Goal: Learn about a topic

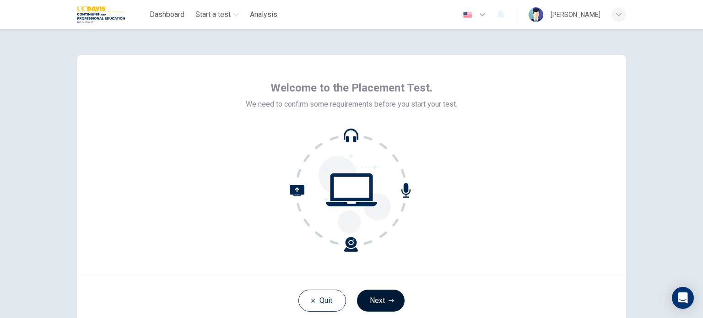
click at [395, 294] on button "Next" at bounding box center [381, 301] width 48 height 22
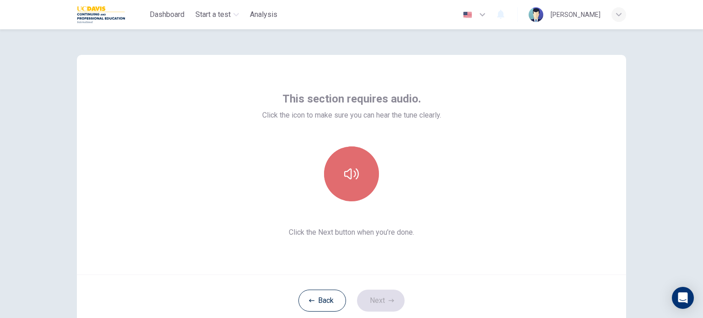
click at [356, 187] on button "button" at bounding box center [351, 173] width 55 height 55
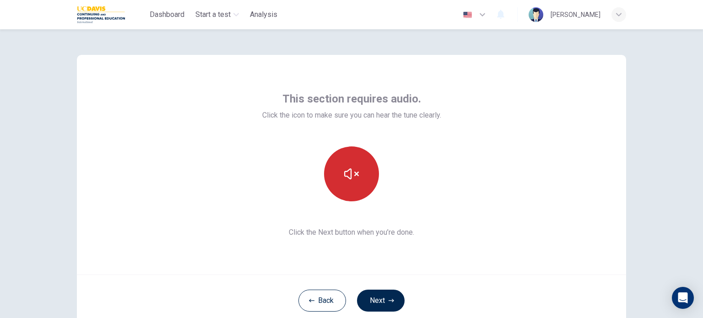
click at [371, 169] on button "button" at bounding box center [351, 173] width 55 height 55
click at [396, 245] on div "This section requires audio. Click the icon to make sure you can hear the tune …" at bounding box center [351, 165] width 549 height 220
click at [348, 178] on icon "button" at bounding box center [351, 173] width 15 height 11
click at [348, 178] on icon "button" at bounding box center [351, 174] width 15 height 15
click at [399, 236] on span "Click the Next button when you’re done." at bounding box center [351, 232] width 179 height 11
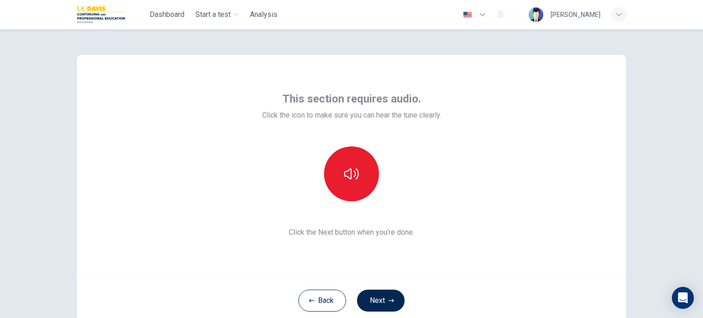
click at [346, 239] on div "This section requires audio. Click the icon to make sure you can hear the tune …" at bounding box center [351, 165] width 549 height 220
click at [411, 232] on span "Click the Next button when you’re done." at bounding box center [351, 232] width 179 height 11
click at [348, 177] on icon "button" at bounding box center [351, 174] width 15 height 15
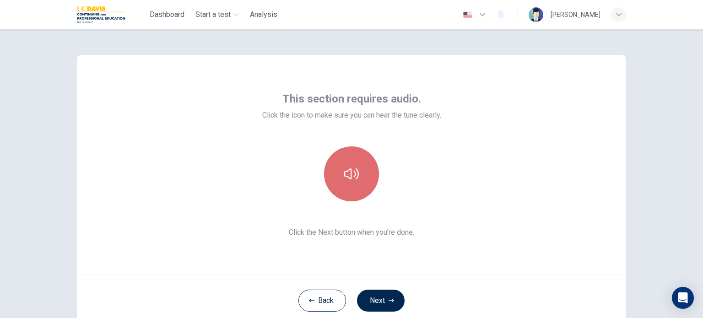
click at [344, 172] on icon "button" at bounding box center [351, 173] width 15 height 11
drag, startPoint x: 342, startPoint y: 172, endPoint x: 349, endPoint y: 185, distance: 14.7
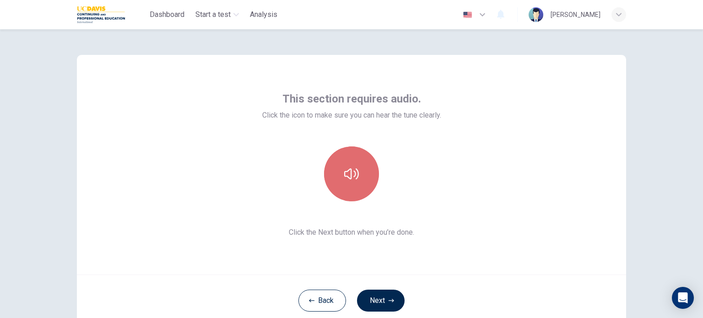
click at [349, 185] on button "button" at bounding box center [351, 173] width 55 height 55
click at [349, 179] on icon "button" at bounding box center [351, 174] width 15 height 15
click at [458, 183] on div "This section requires audio. Click the icon to make sure you can hear the tune …" at bounding box center [351, 165] width 549 height 220
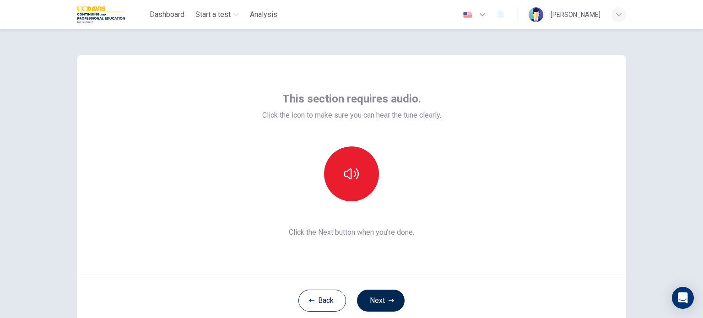
click at [458, 180] on div "This section requires audio. Click the icon to make sure you can hear the tune …" at bounding box center [351, 165] width 549 height 220
click at [313, 299] on button "Back" at bounding box center [322, 301] width 48 height 22
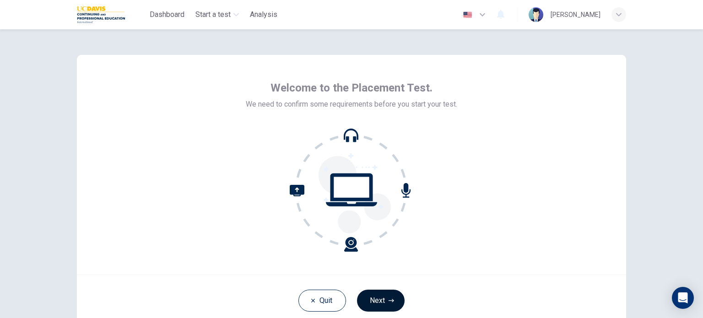
click at [378, 303] on button "Next" at bounding box center [381, 301] width 48 height 22
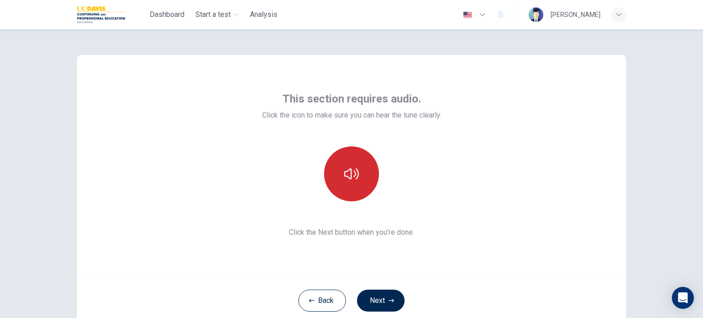
click at [351, 157] on button "button" at bounding box center [351, 173] width 55 height 55
click at [352, 172] on icon "button" at bounding box center [351, 173] width 15 height 11
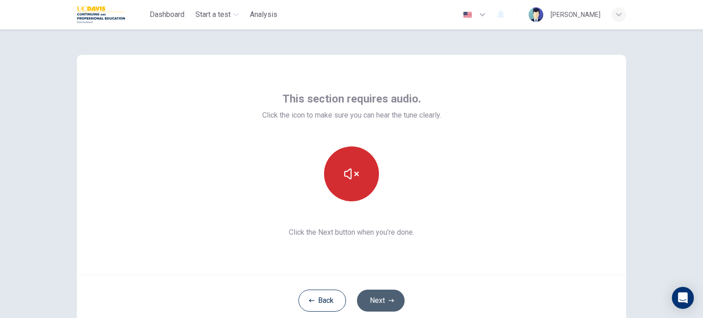
click at [361, 294] on button "Next" at bounding box center [381, 301] width 48 height 22
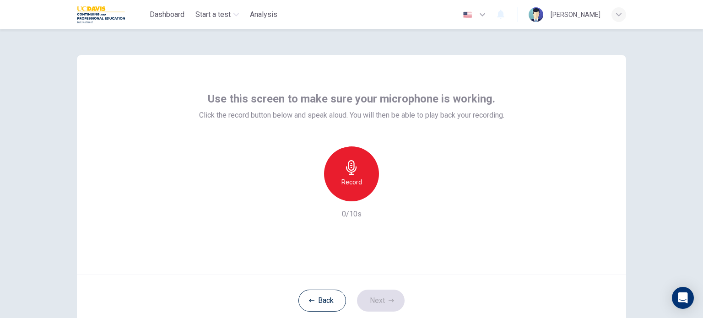
click at [355, 181] on h6 "Record" at bounding box center [351, 182] width 21 height 11
click at [356, 181] on div "Stop" at bounding box center [351, 173] width 55 height 55
click at [396, 190] on div "button" at bounding box center [393, 194] width 15 height 15
click at [377, 297] on button "Next" at bounding box center [381, 301] width 48 height 22
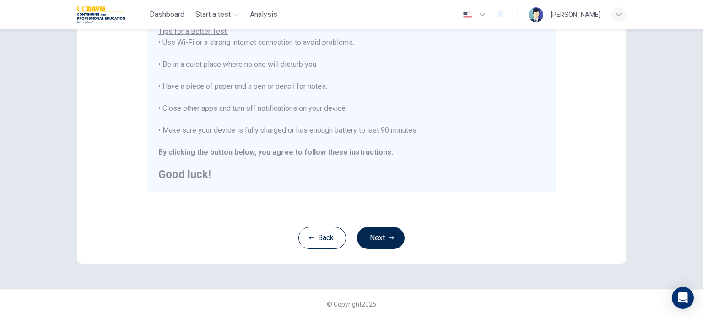
scroll to position [190, 0]
click at [384, 237] on button "Next" at bounding box center [381, 238] width 48 height 22
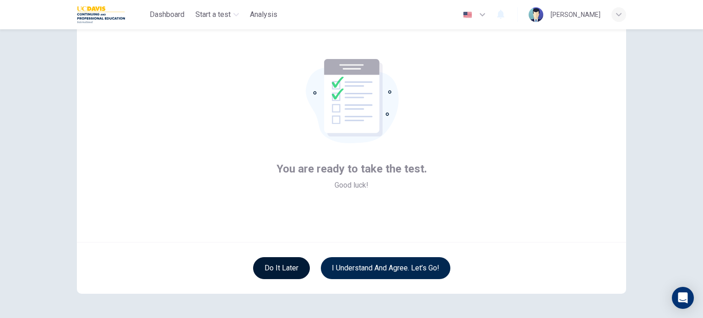
scroll to position [46, 0]
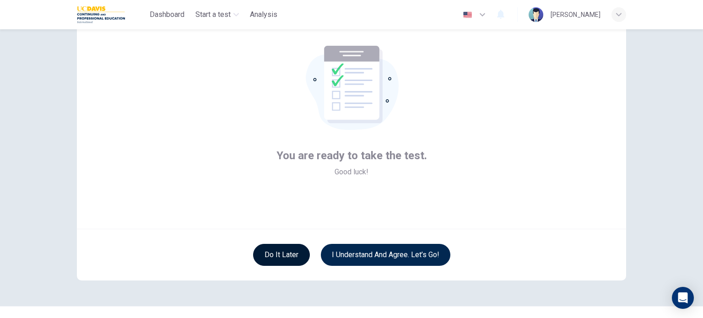
drag, startPoint x: 278, startPoint y: 264, endPoint x: 291, endPoint y: 256, distance: 15.0
click at [275, 262] on button "Do it later" at bounding box center [281, 255] width 57 height 22
